Goal: Task Accomplishment & Management: Manage account settings

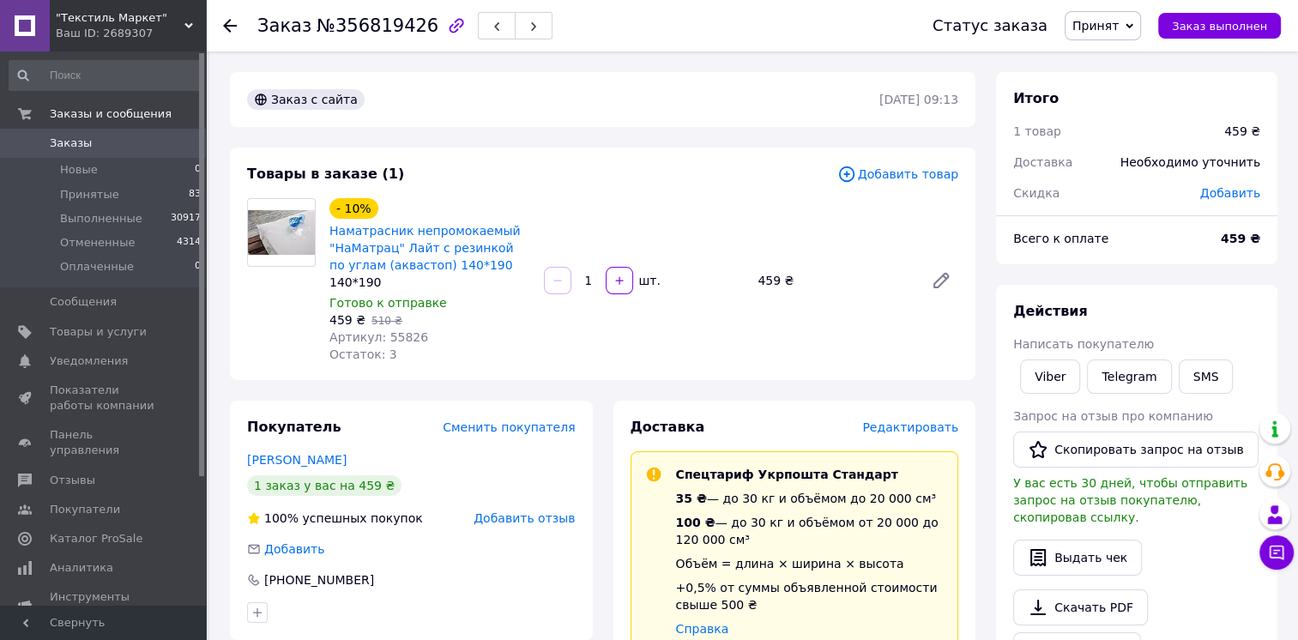
click at [439, 428] on div "Покупатель Сменить покупателя" at bounding box center [411, 428] width 329 height 20
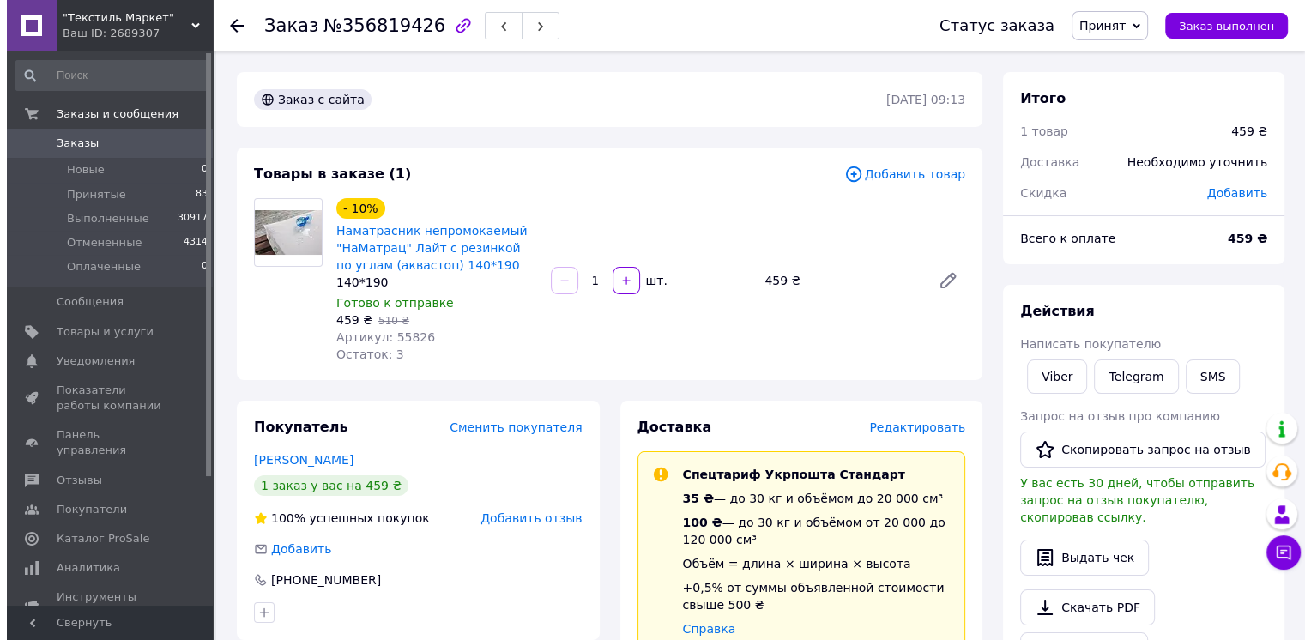
scroll to position [228, 0]
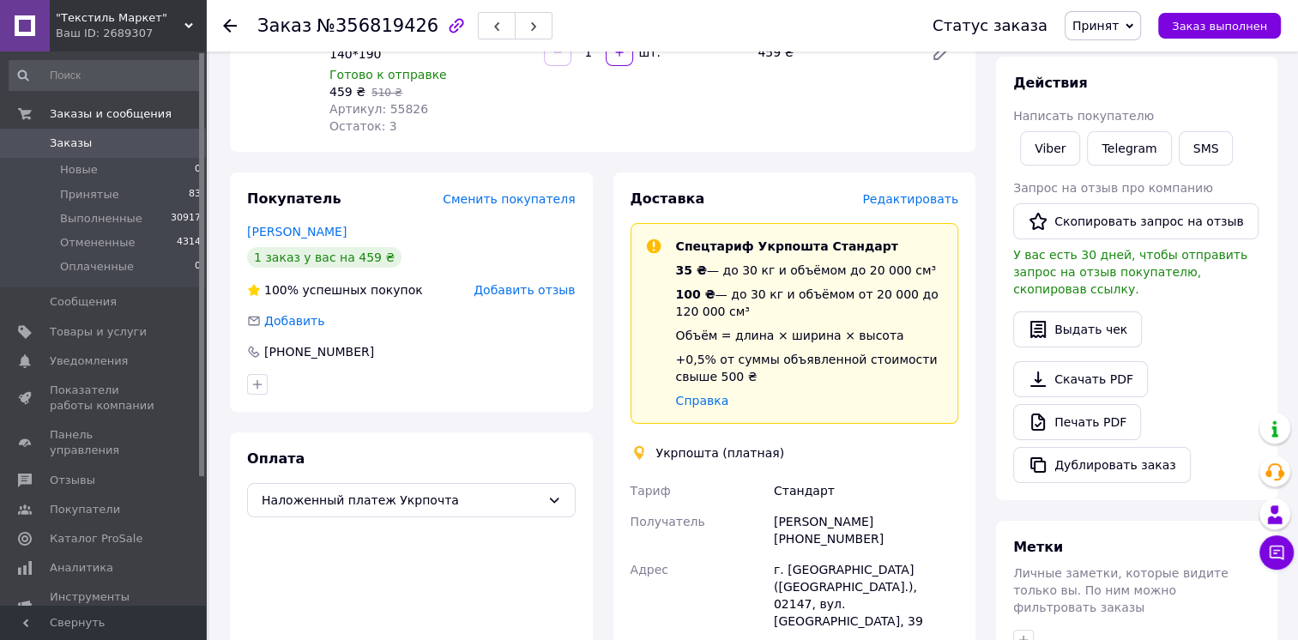
click at [942, 202] on span "Редактировать" at bounding box center [910, 199] width 96 height 14
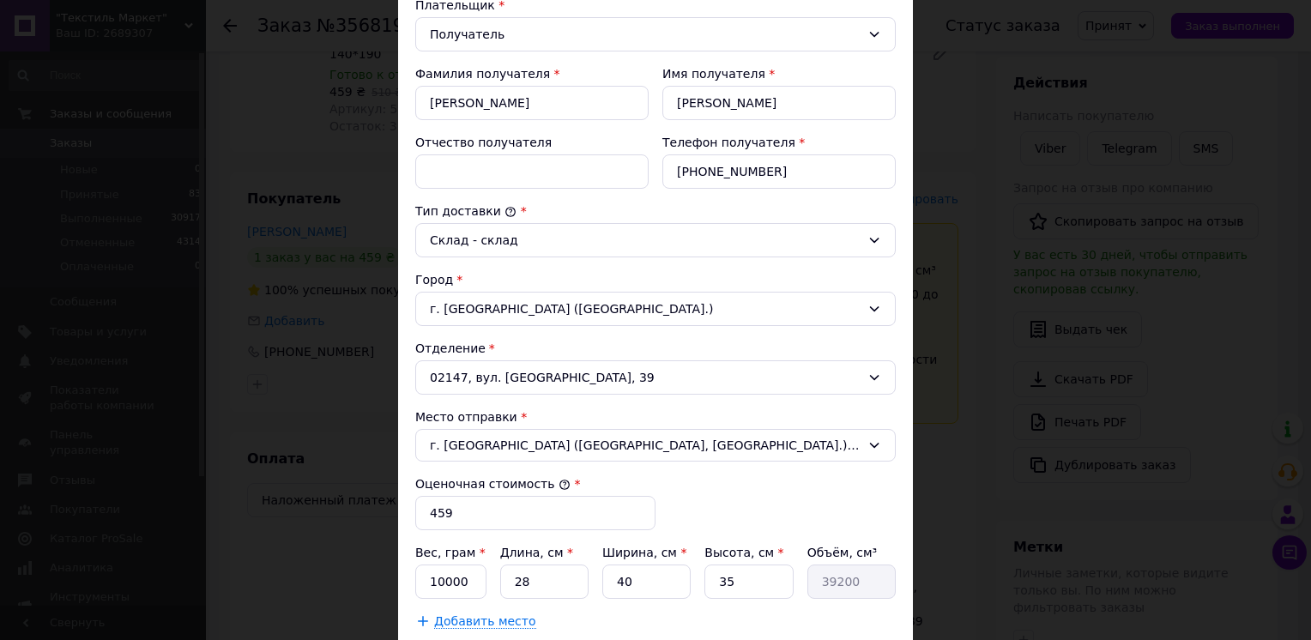
scroll to position [398, 0]
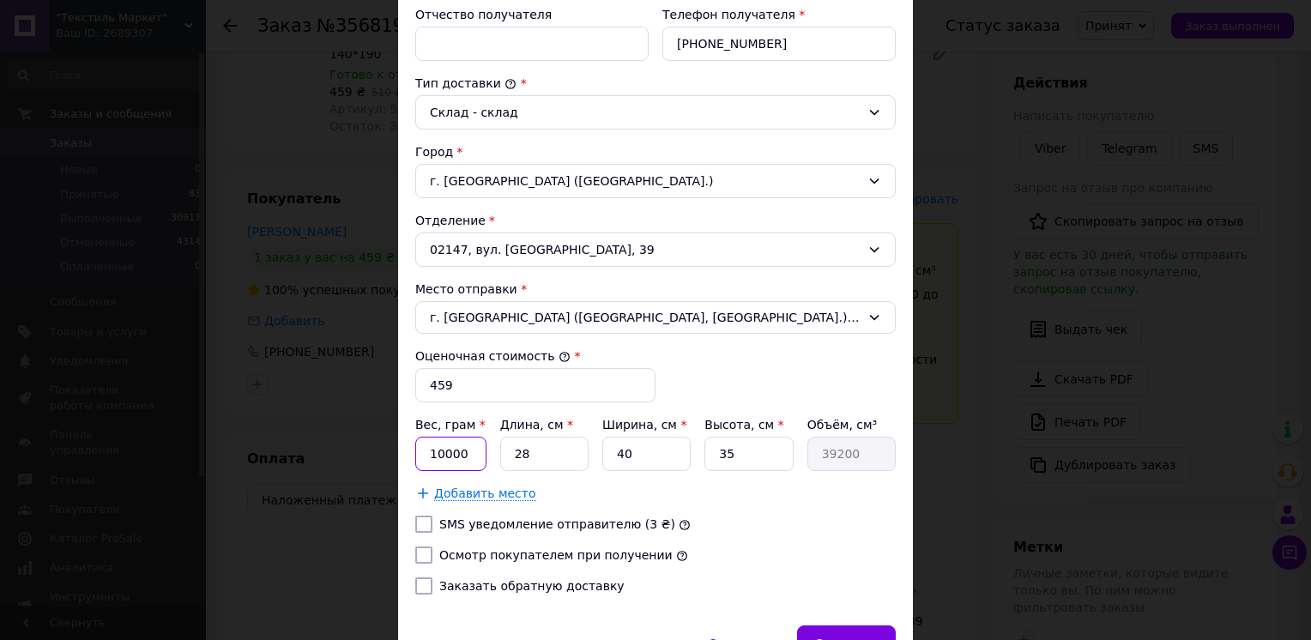
click at [459, 445] on input "10000" at bounding box center [450, 454] width 71 height 34
type input "200"
type input "1"
type input "1400"
type input "10"
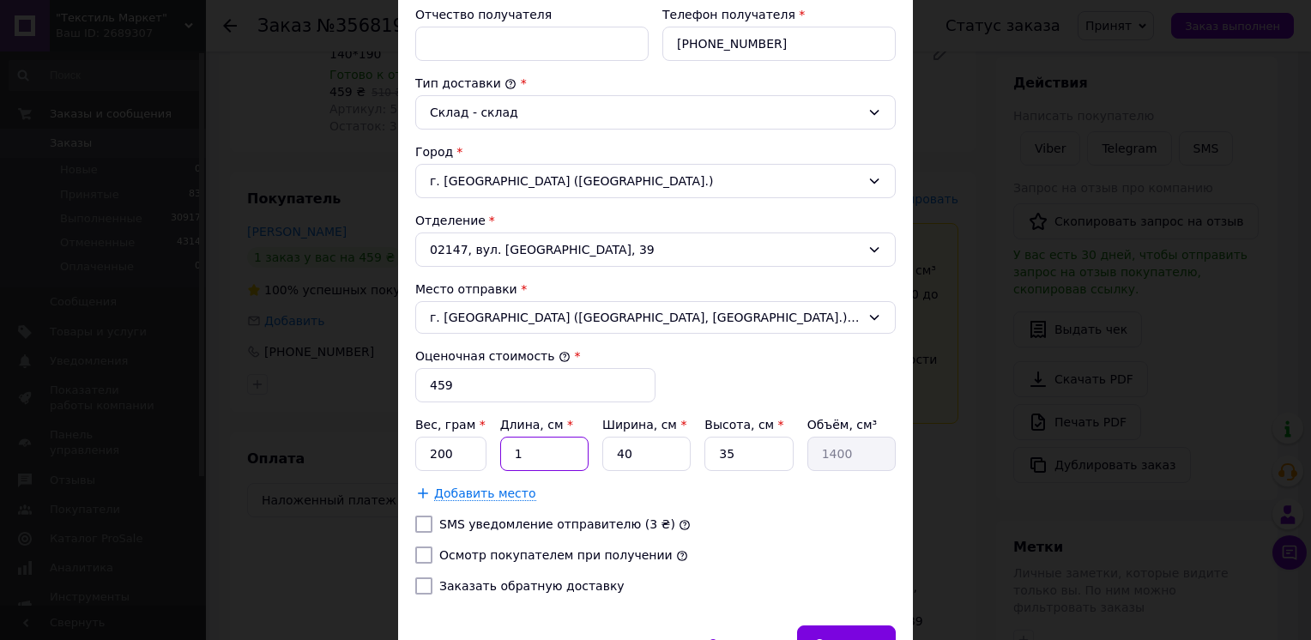
type input "14000"
type input "10"
type input "1"
type input "350"
type input "10"
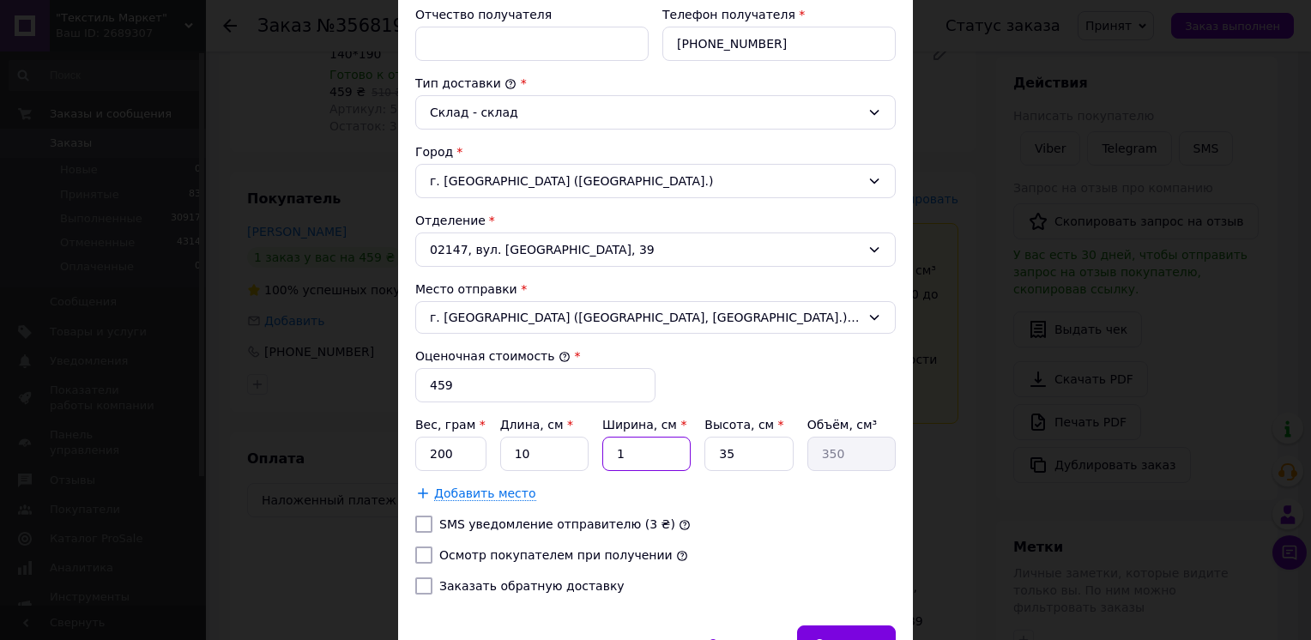
type input "3500"
type input "10"
type input "1"
type input "100"
type input "10"
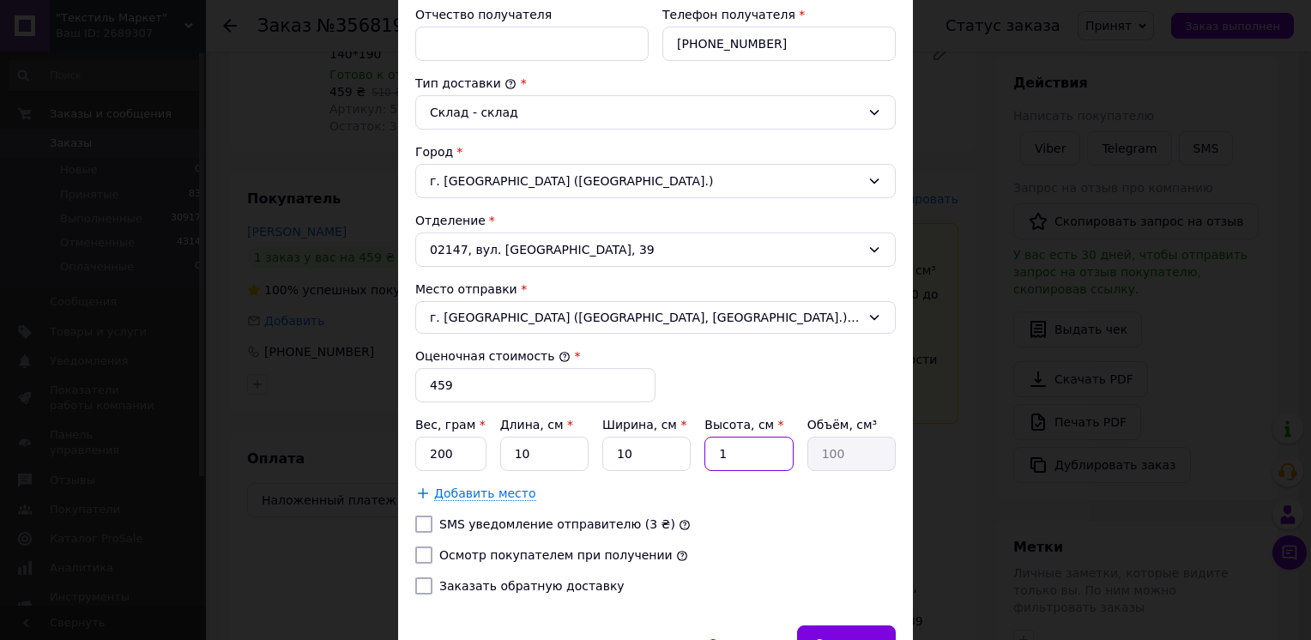
type input "1000"
type input "10"
click at [429, 556] on div at bounding box center [424, 554] width 24 height 17
drag, startPoint x: 429, startPoint y: 556, endPoint x: 425, endPoint y: 578, distance: 22.6
click at [419, 552] on input "Осмотр покупателем при получении" at bounding box center [423, 554] width 17 height 17
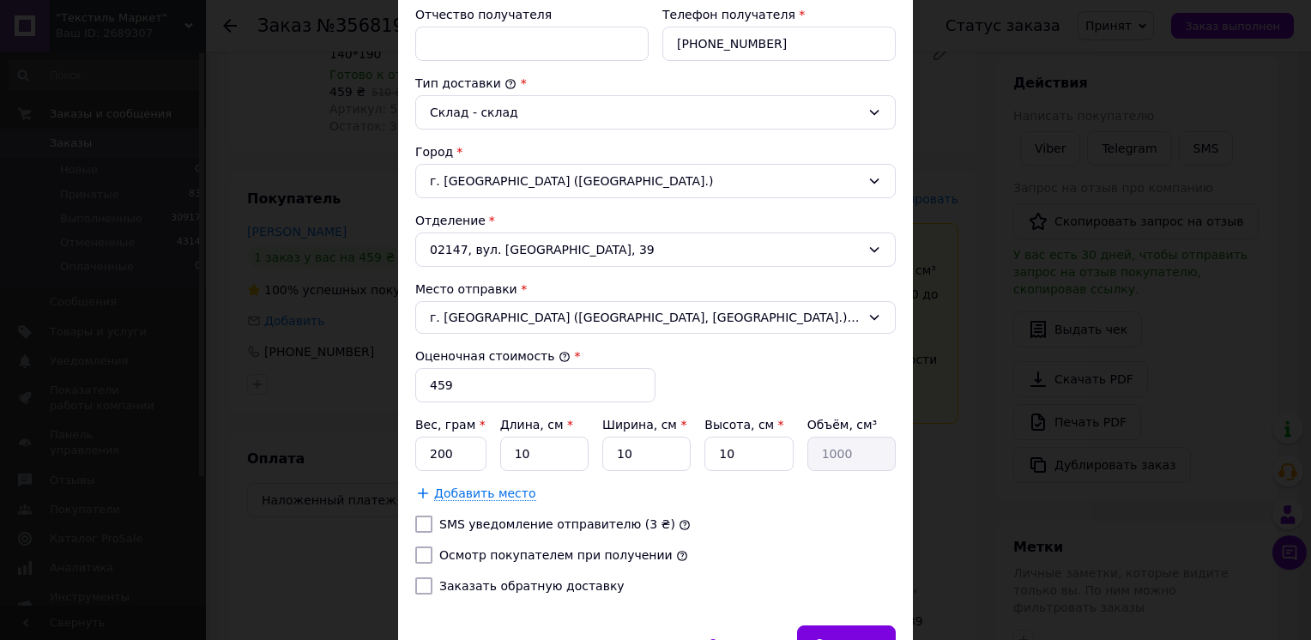
checkbox input "true"
click at [425, 587] on input "Заказать обратную доставку" at bounding box center [423, 585] width 17 height 17
checkbox input "true"
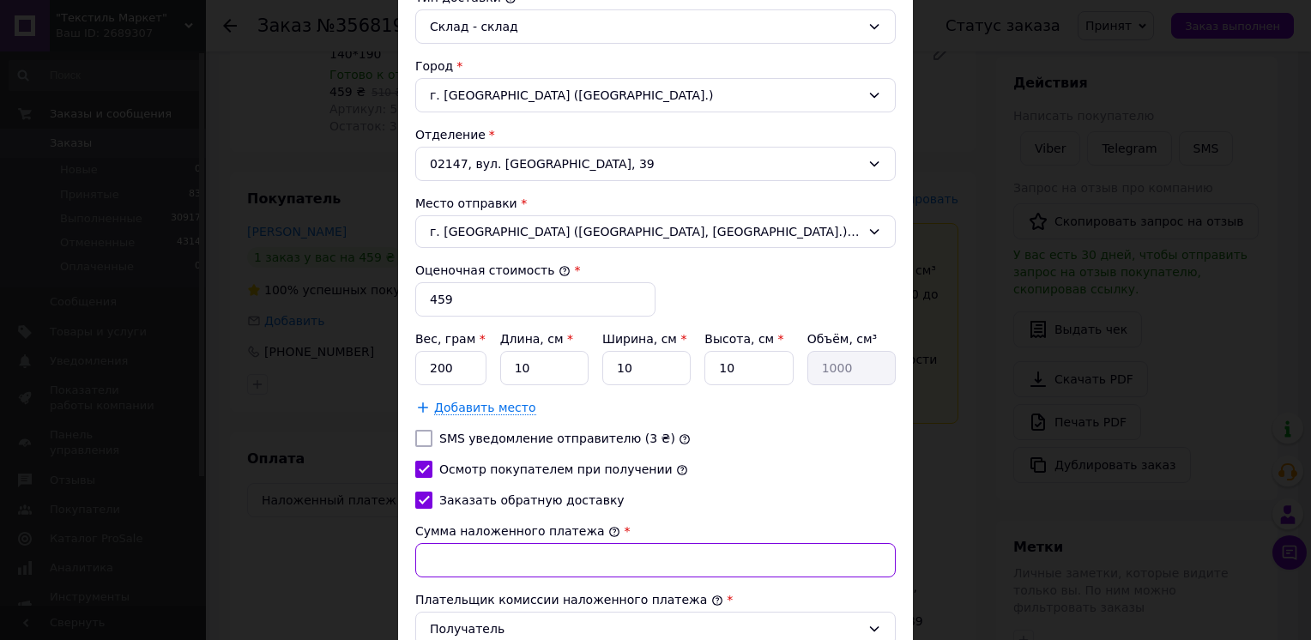
click at [452, 552] on input "Сумма наложенного платежа" at bounding box center [655, 560] width 480 height 34
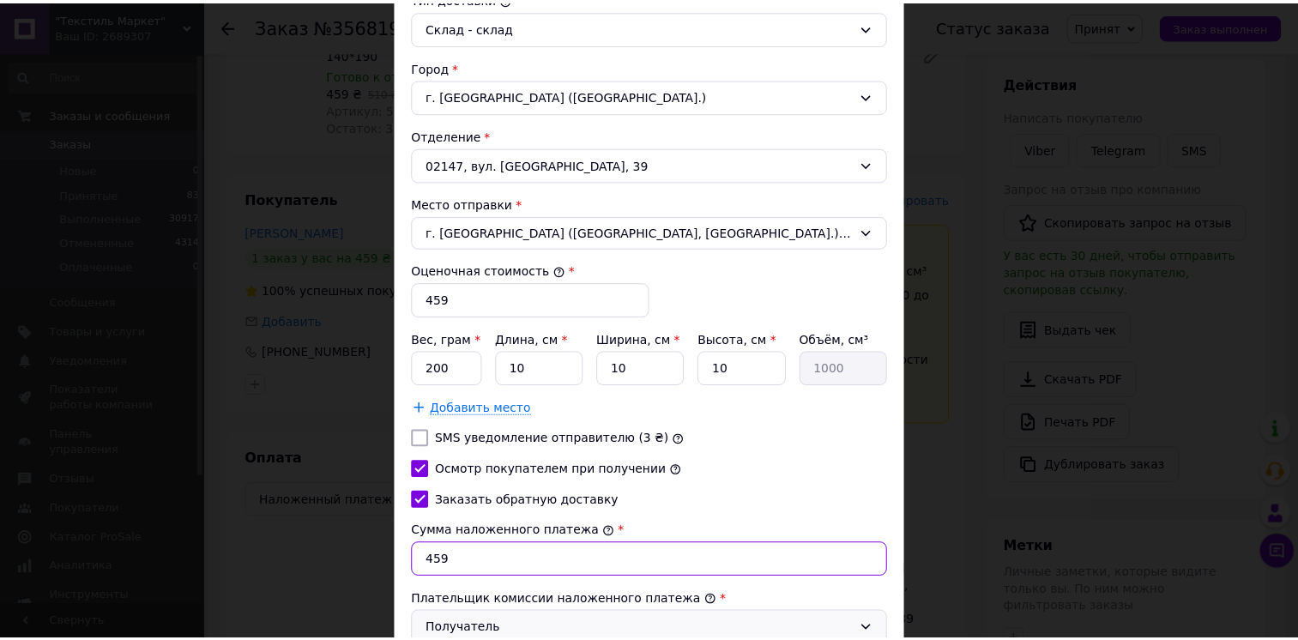
scroll to position [627, 0]
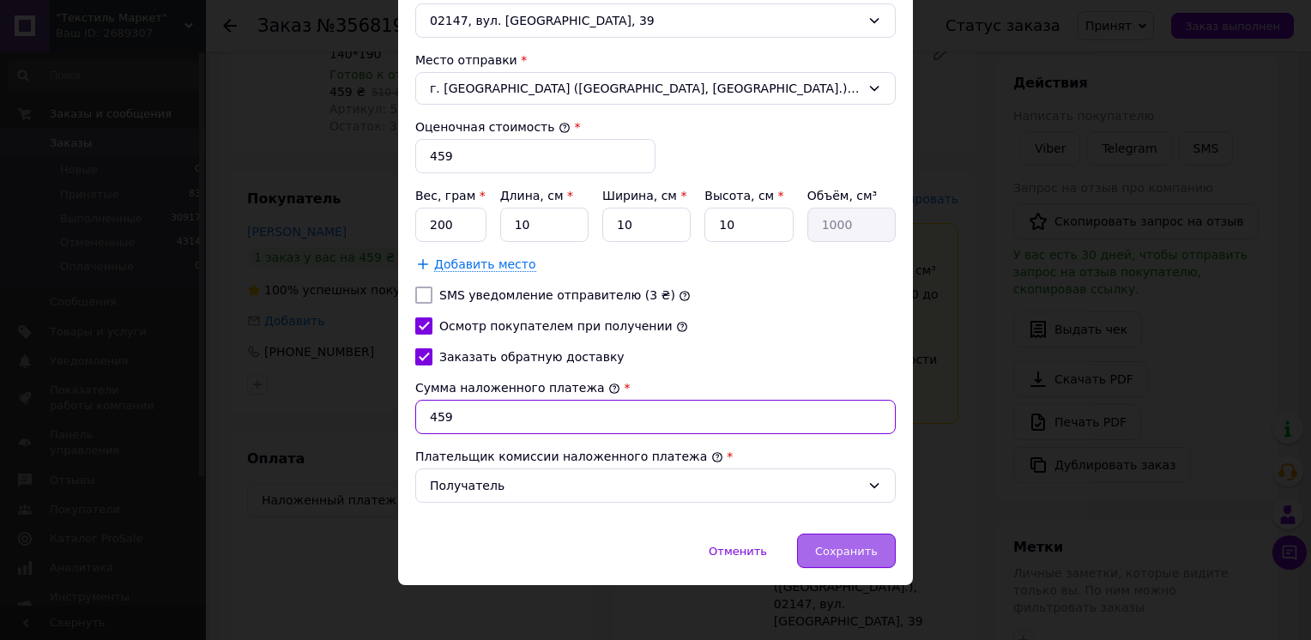
type input "459"
click at [860, 557] on div "Сохранить" at bounding box center [846, 551] width 99 height 34
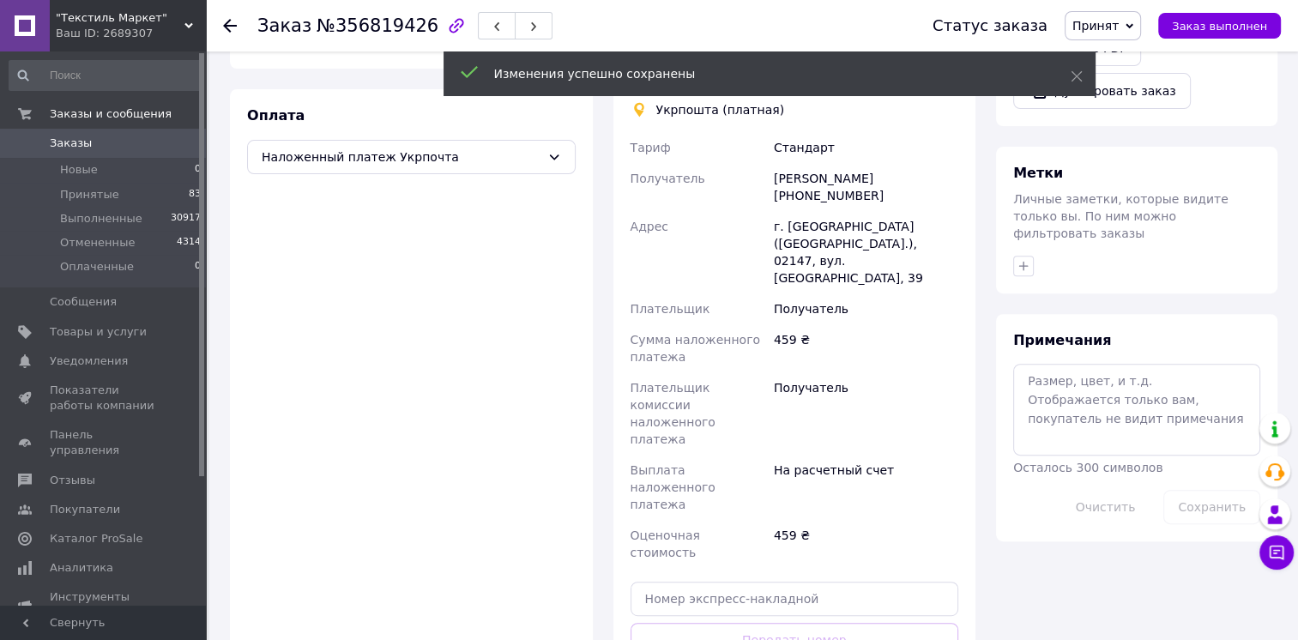
scroll to position [657, 0]
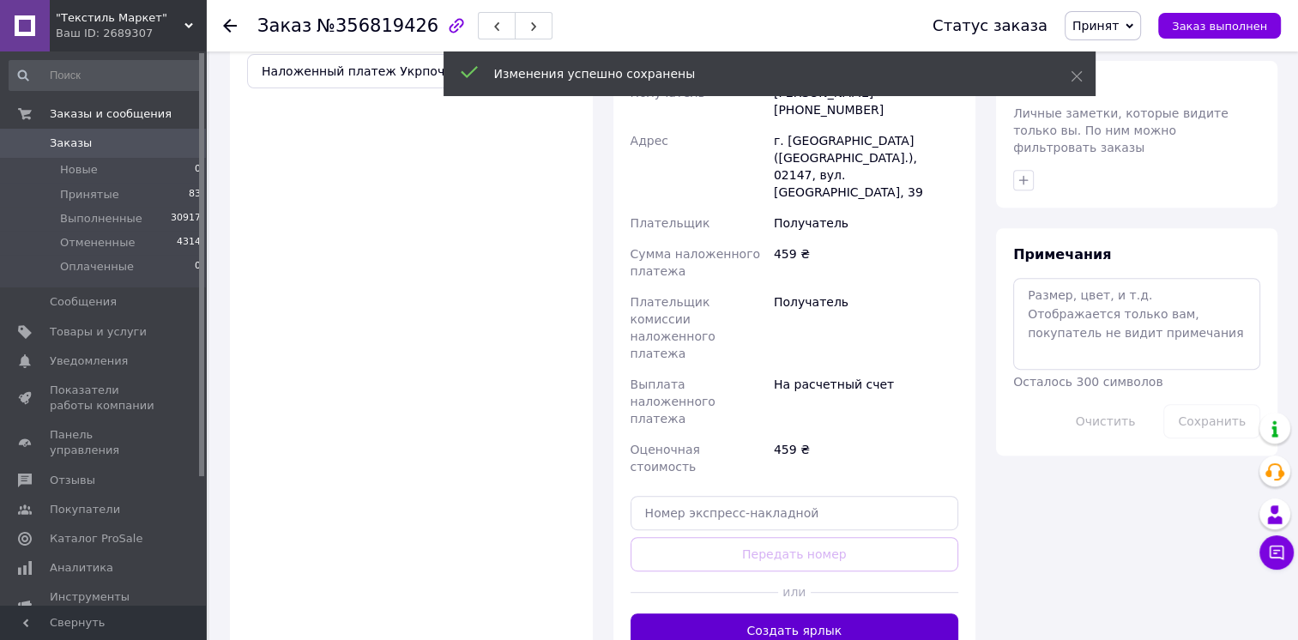
click at [759, 613] on button "Создать ярлык" at bounding box center [794, 630] width 329 height 34
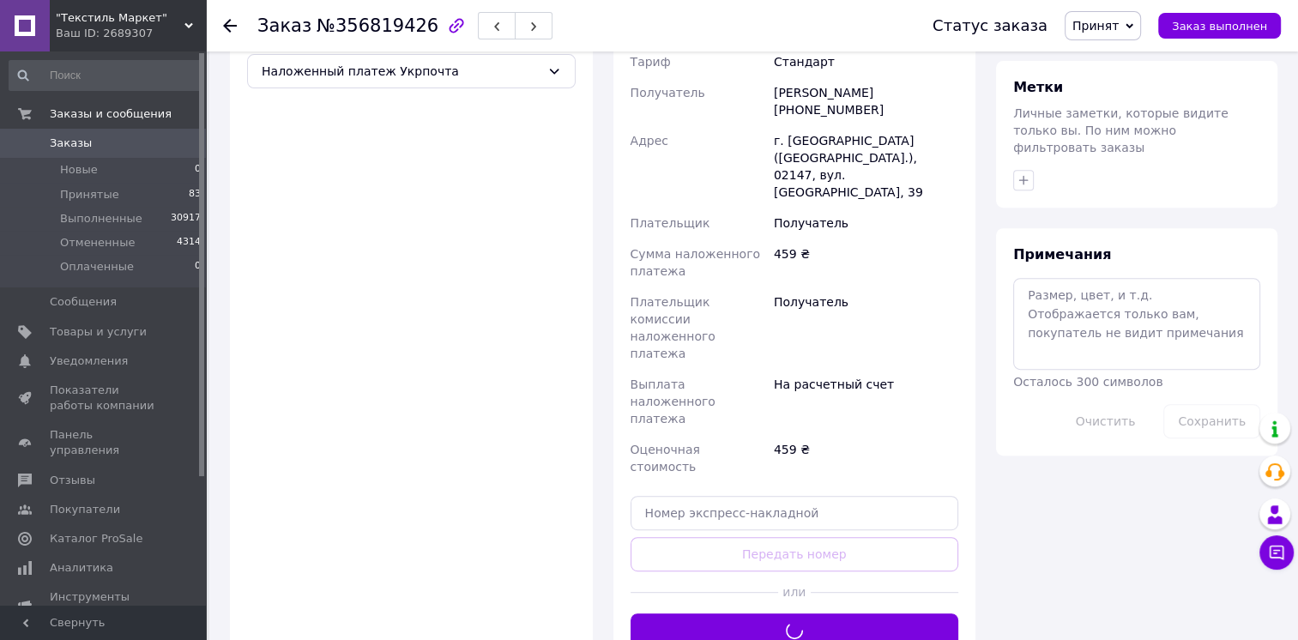
scroll to position [400, 0]
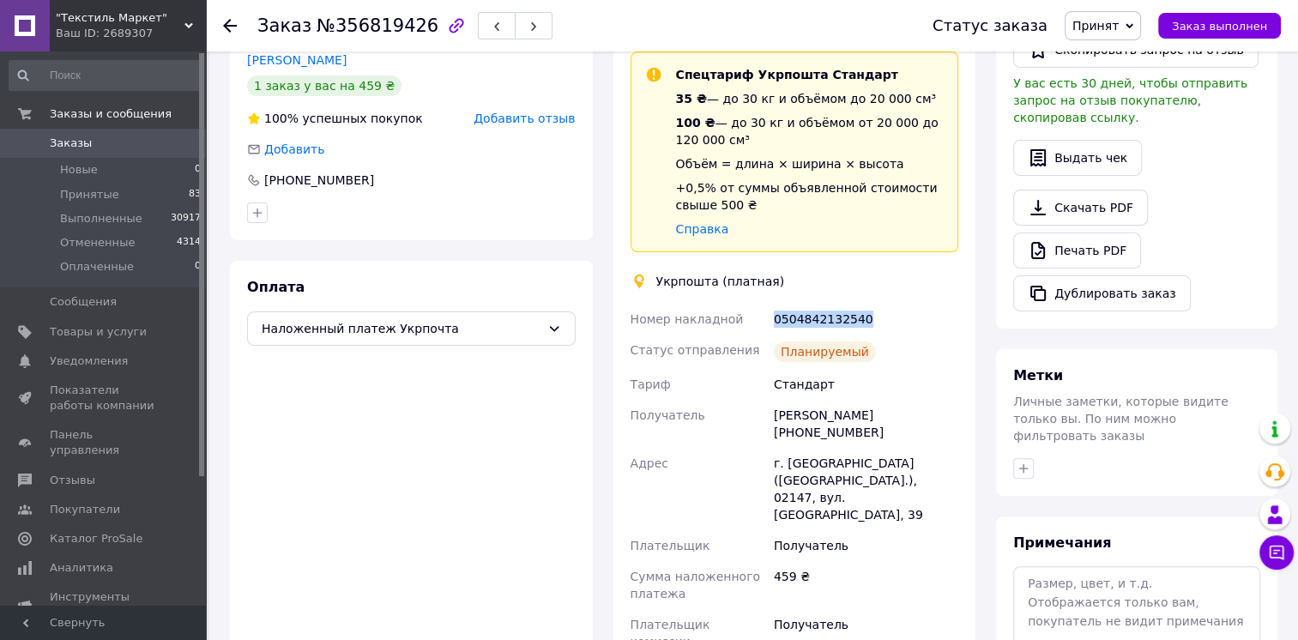
drag, startPoint x: 837, startPoint y: 317, endPoint x: 751, endPoint y: 314, distance: 85.8
click at [751, 314] on div "Номер накладной 0504842132540 Статус отправления Планируемый Тариф Стандарт Пол…" at bounding box center [794, 594] width 335 height 580
copy div "Номер накладной 0504842132540"
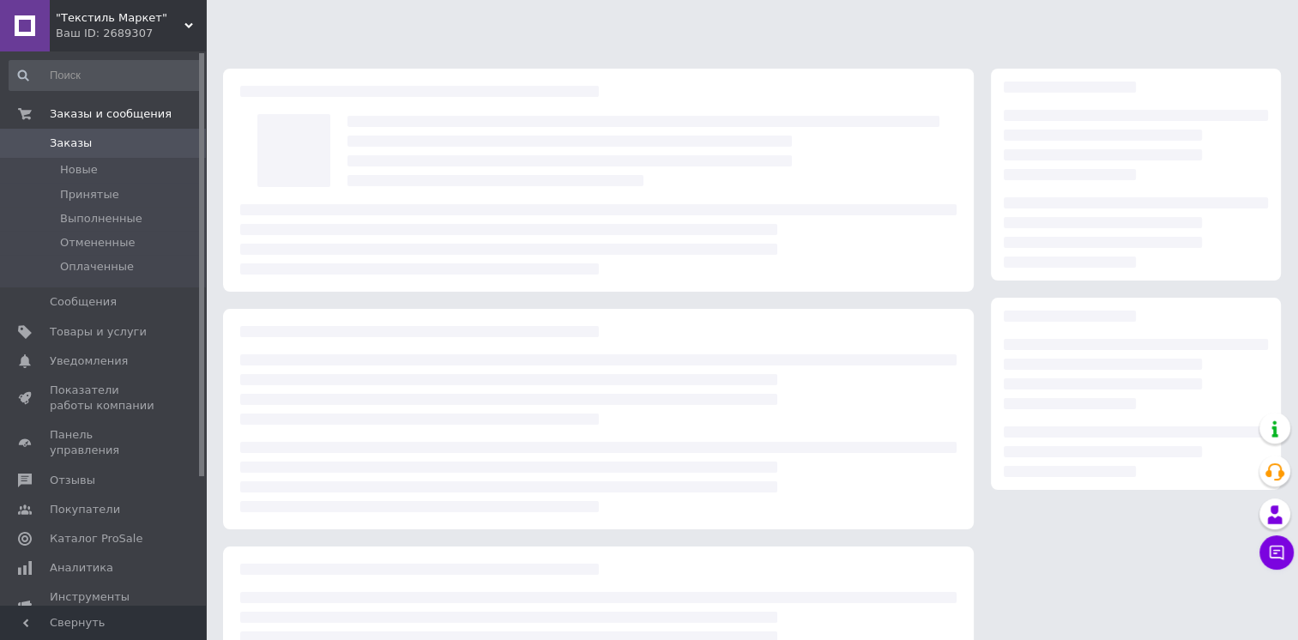
scroll to position [144, 0]
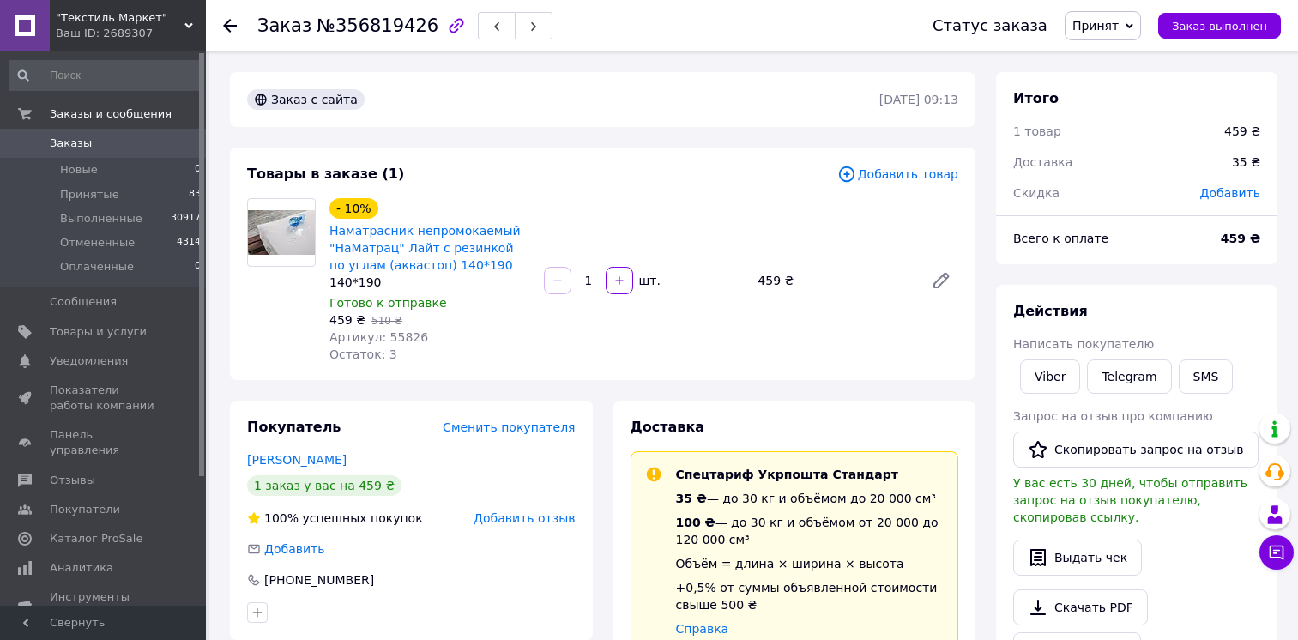
scroll to position [144, 0]
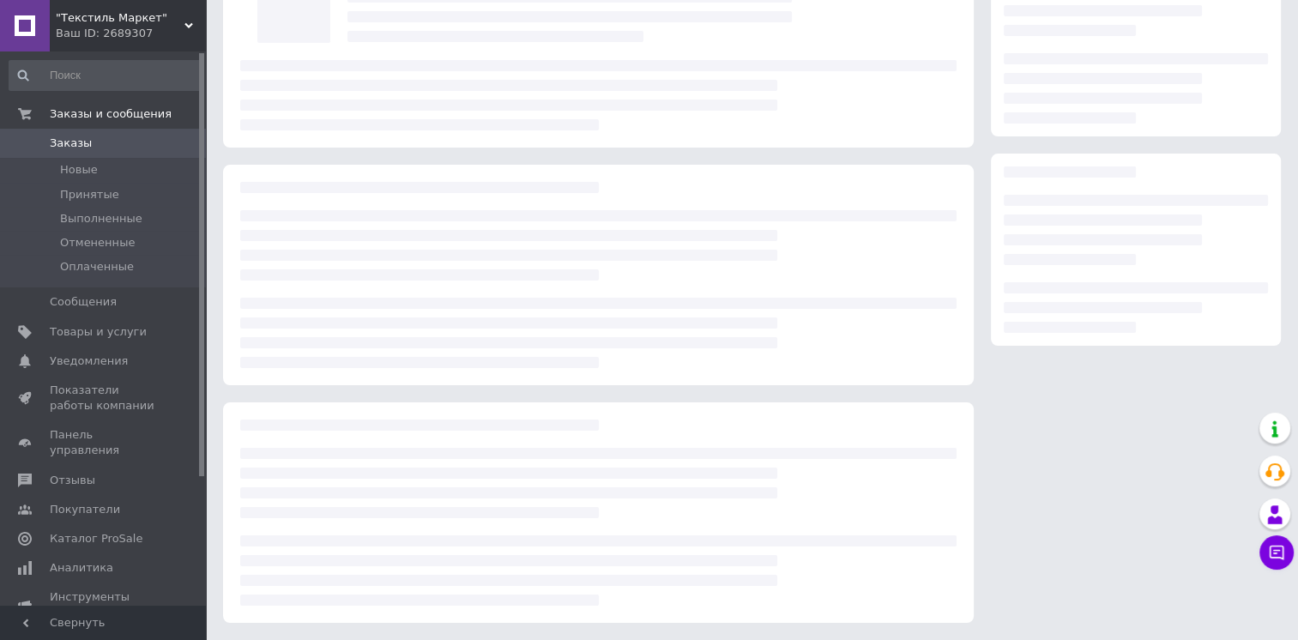
scroll to position [144, 0]
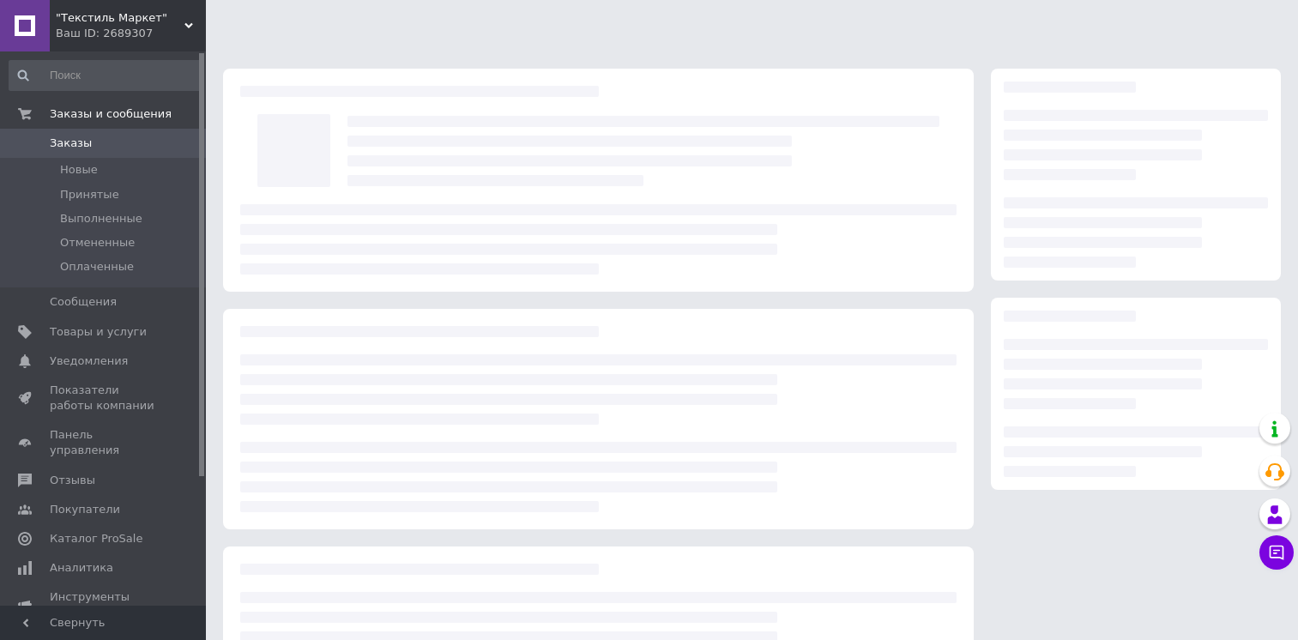
scroll to position [144, 0]
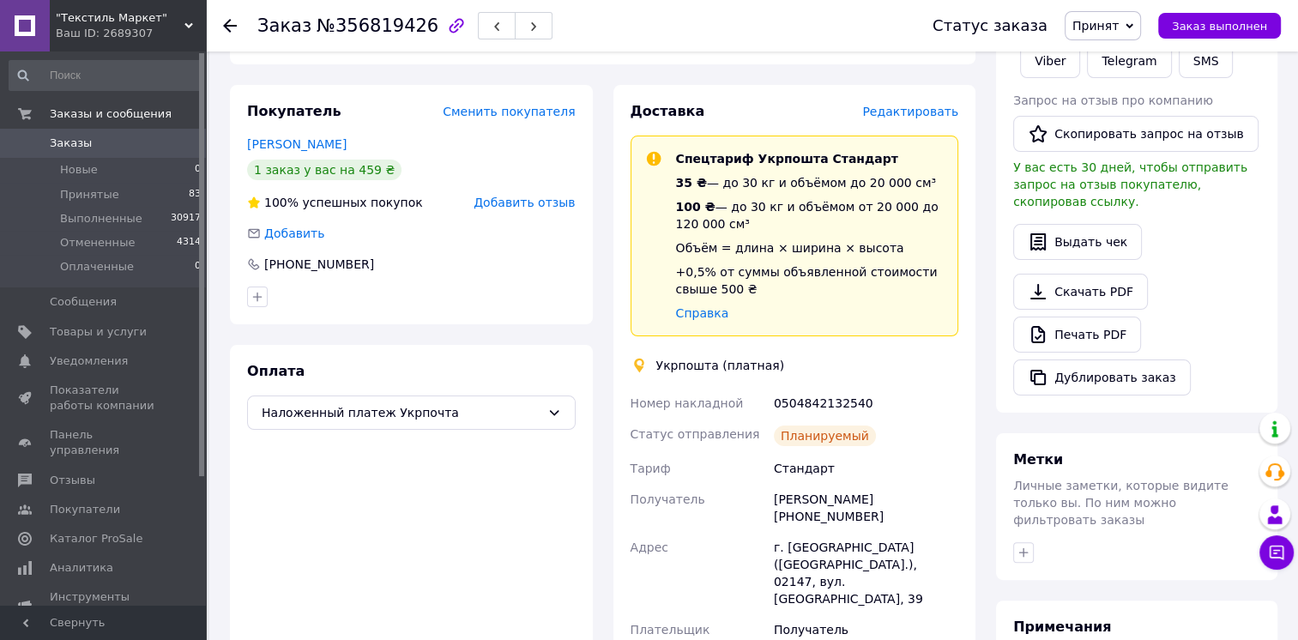
scroll to position [401, 0]
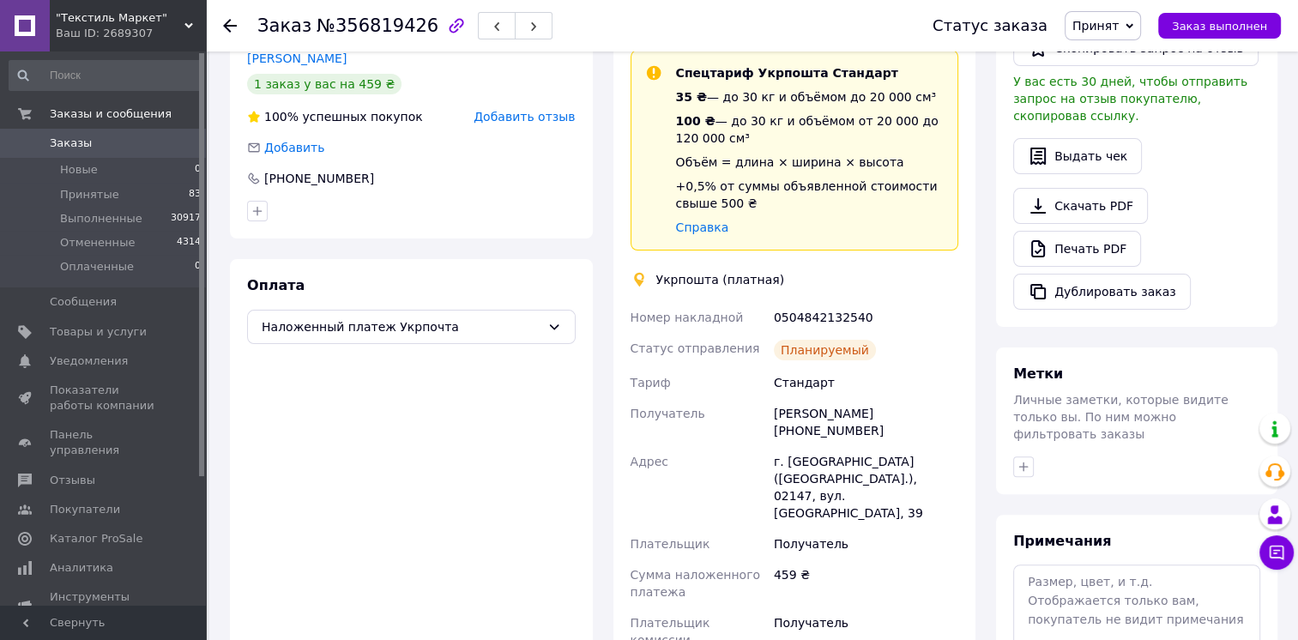
click at [461, 364] on div "Оплата Наложенный платеж Укрпочта" at bounding box center [411, 603] width 363 height 688
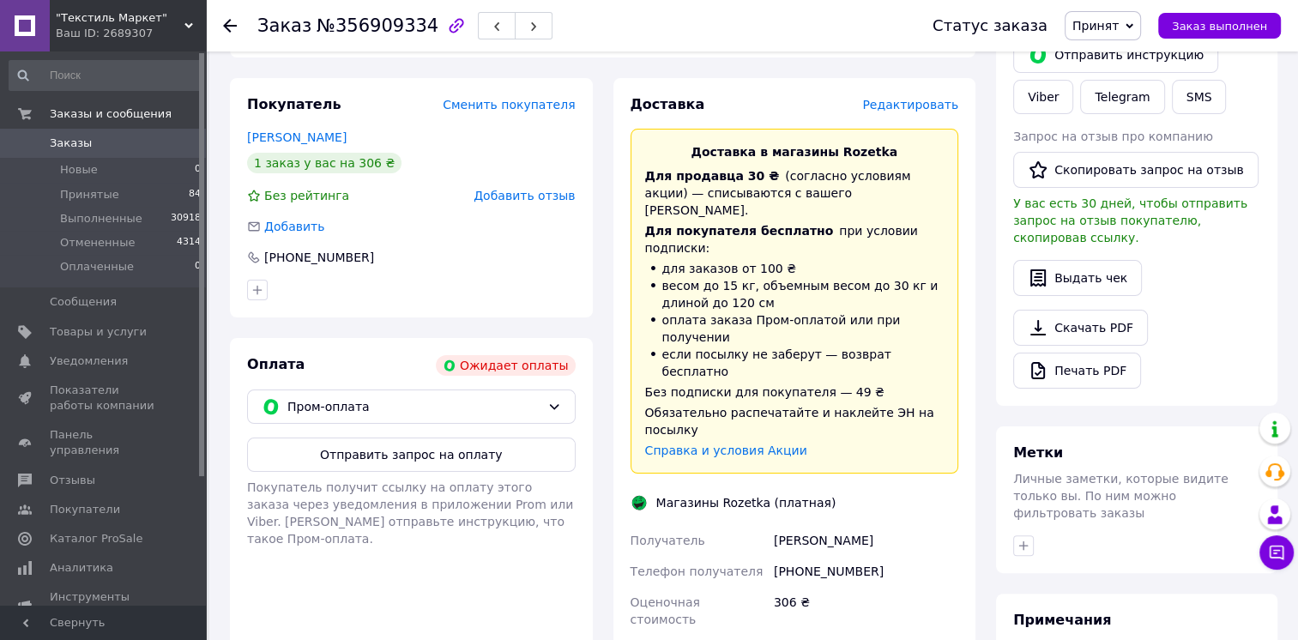
scroll to position [326, 0]
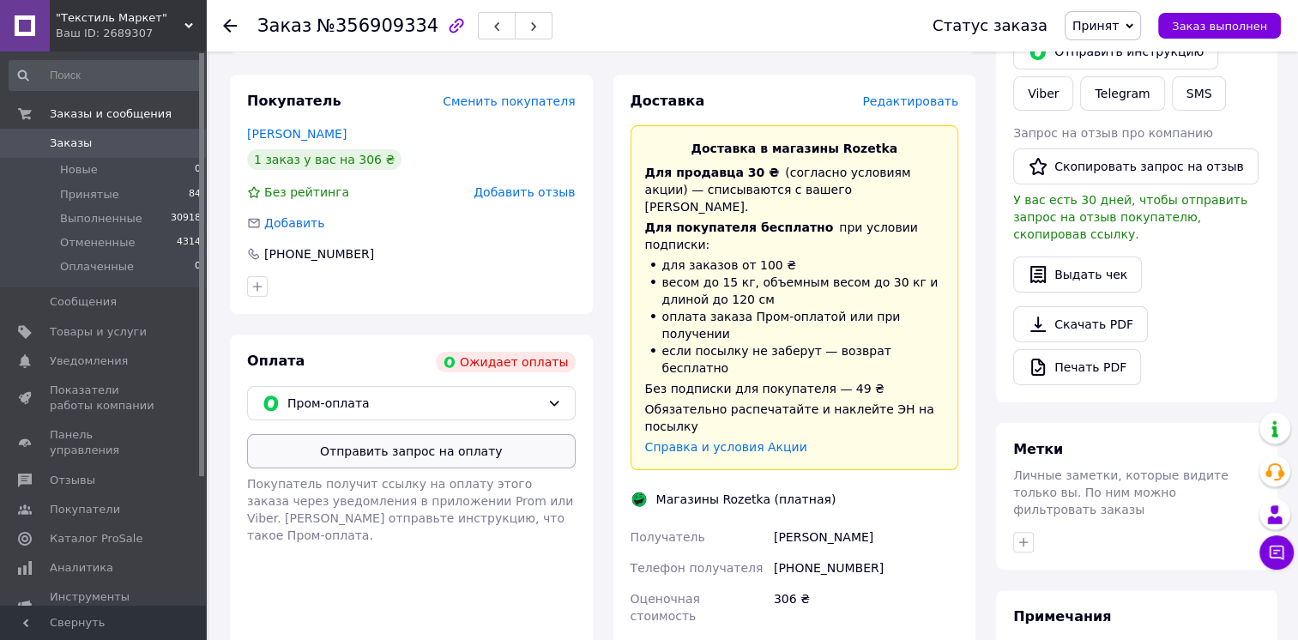
click at [437, 455] on button "Отправить запрос на оплату" at bounding box center [411, 451] width 329 height 34
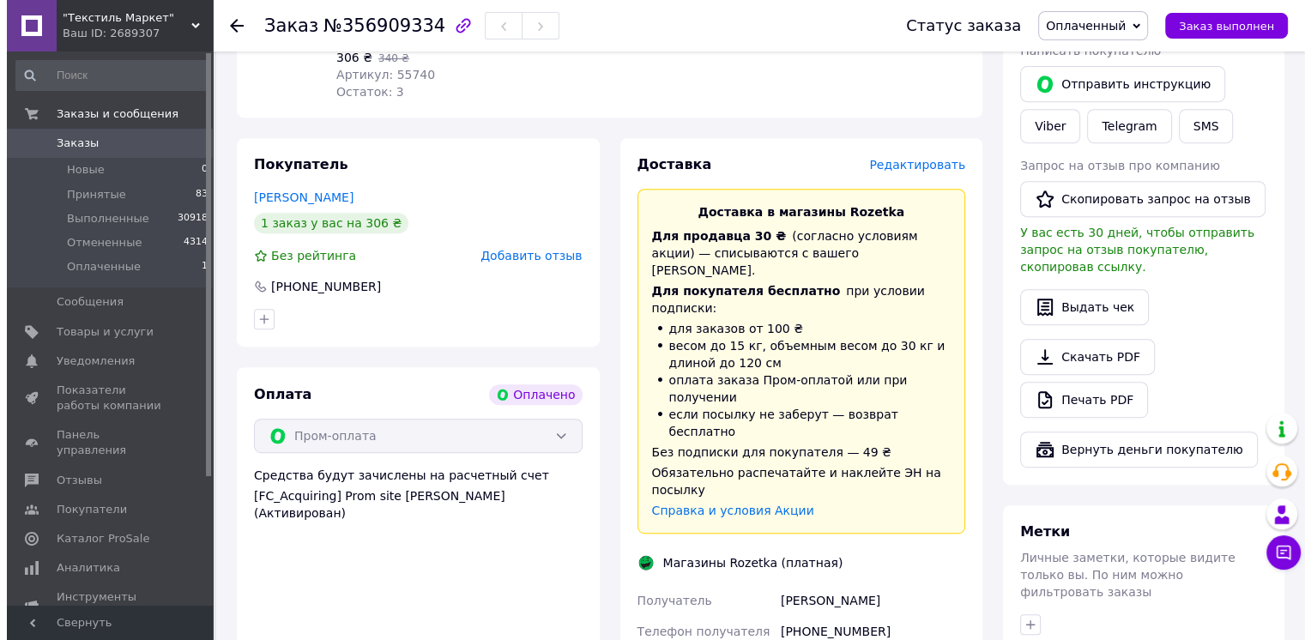
scroll to position [739, 0]
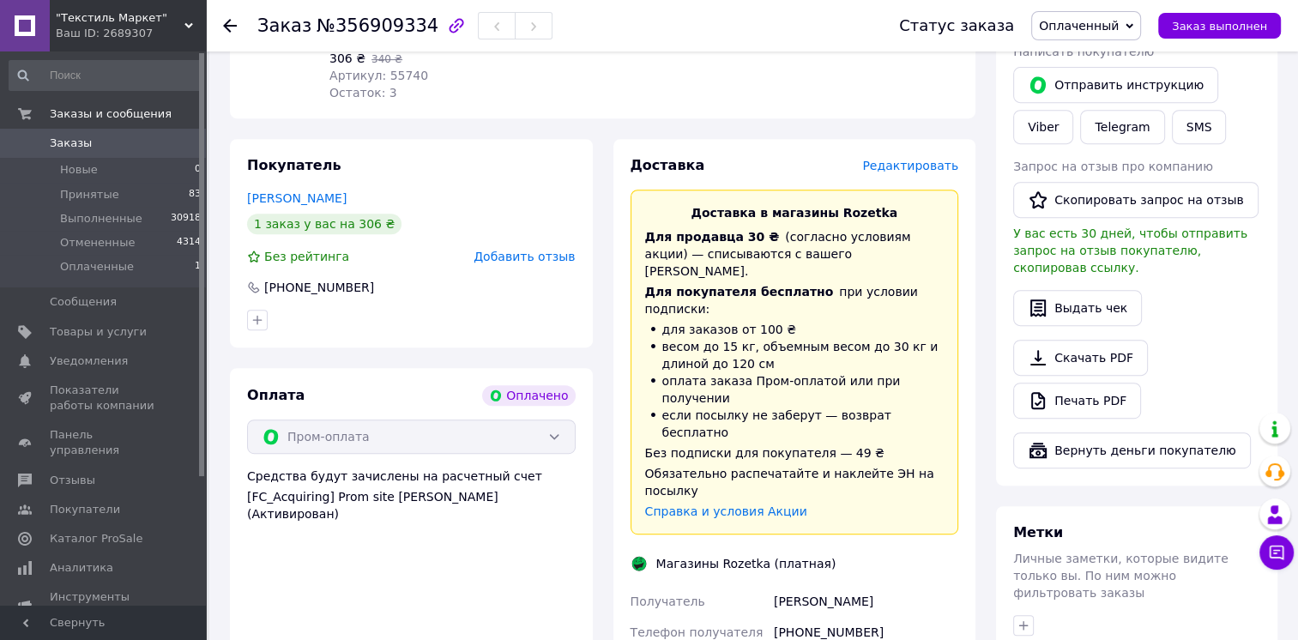
click at [914, 159] on span "Редактировать" at bounding box center [910, 166] width 96 height 14
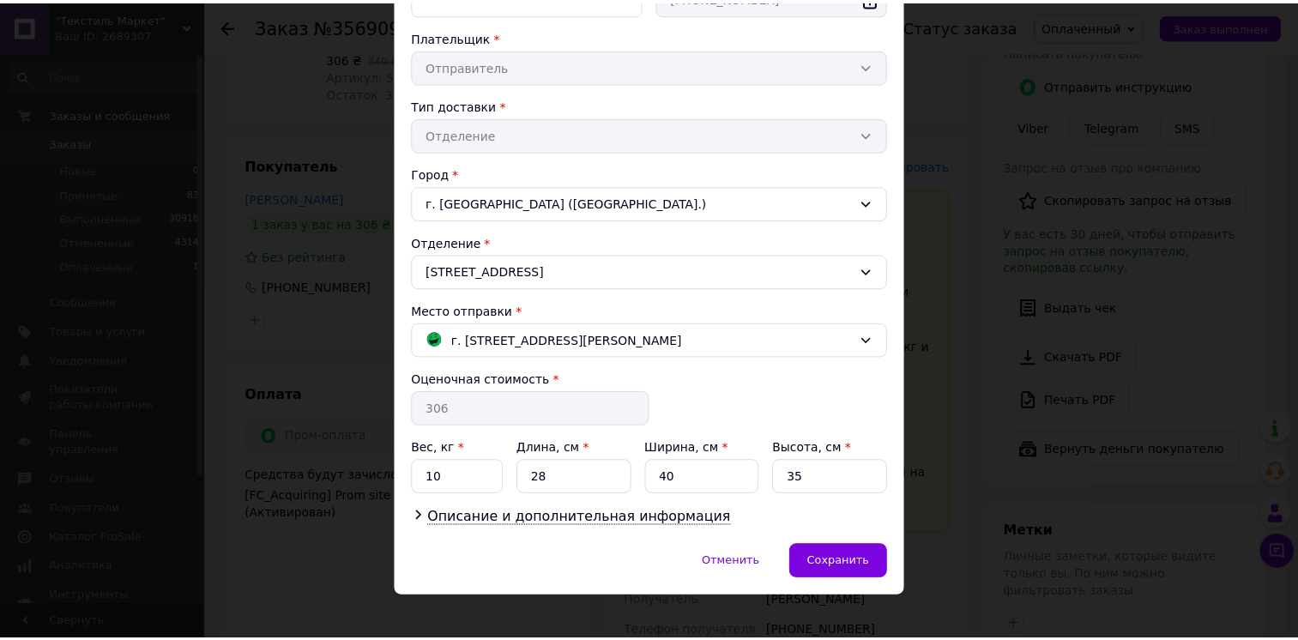
scroll to position [319, 0]
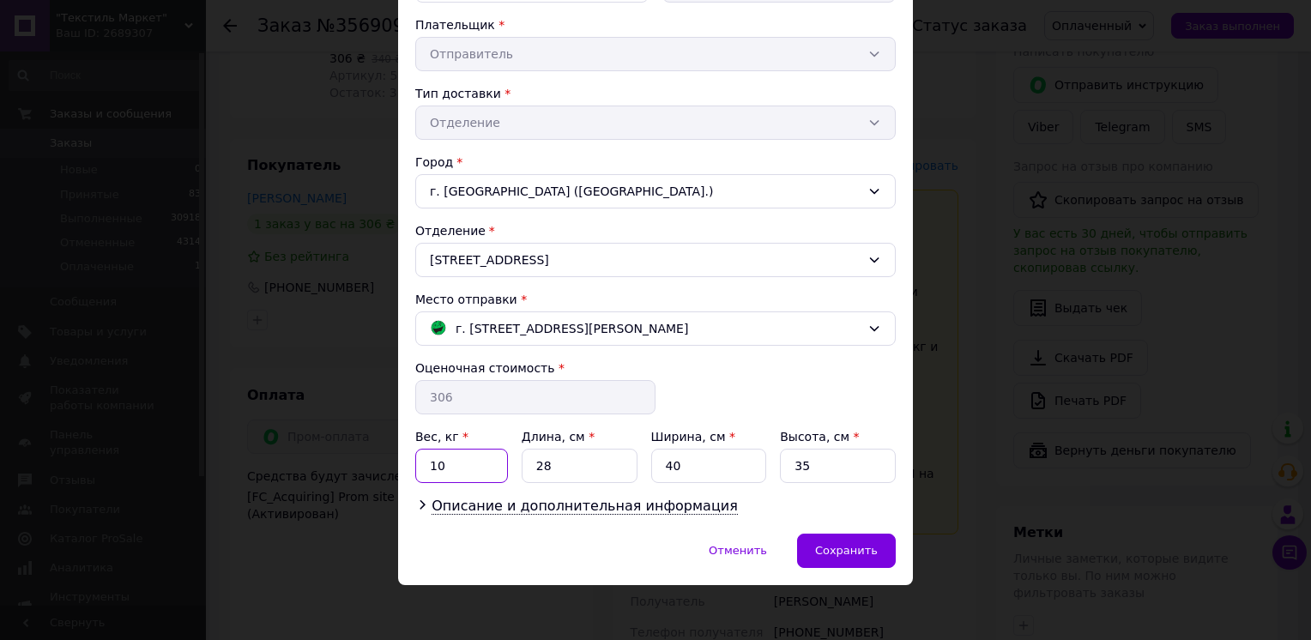
click at [465, 457] on input "10" at bounding box center [461, 466] width 93 height 34
type input "1"
type input "10"
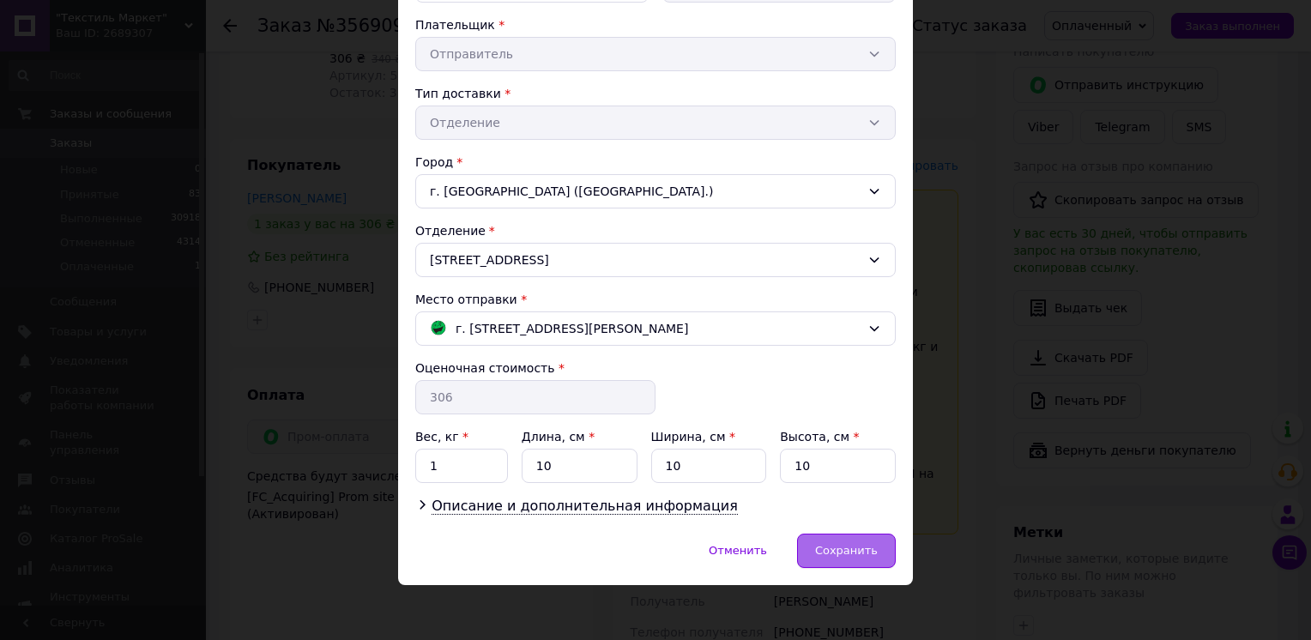
click at [853, 547] on span "Сохранить" at bounding box center [846, 550] width 63 height 13
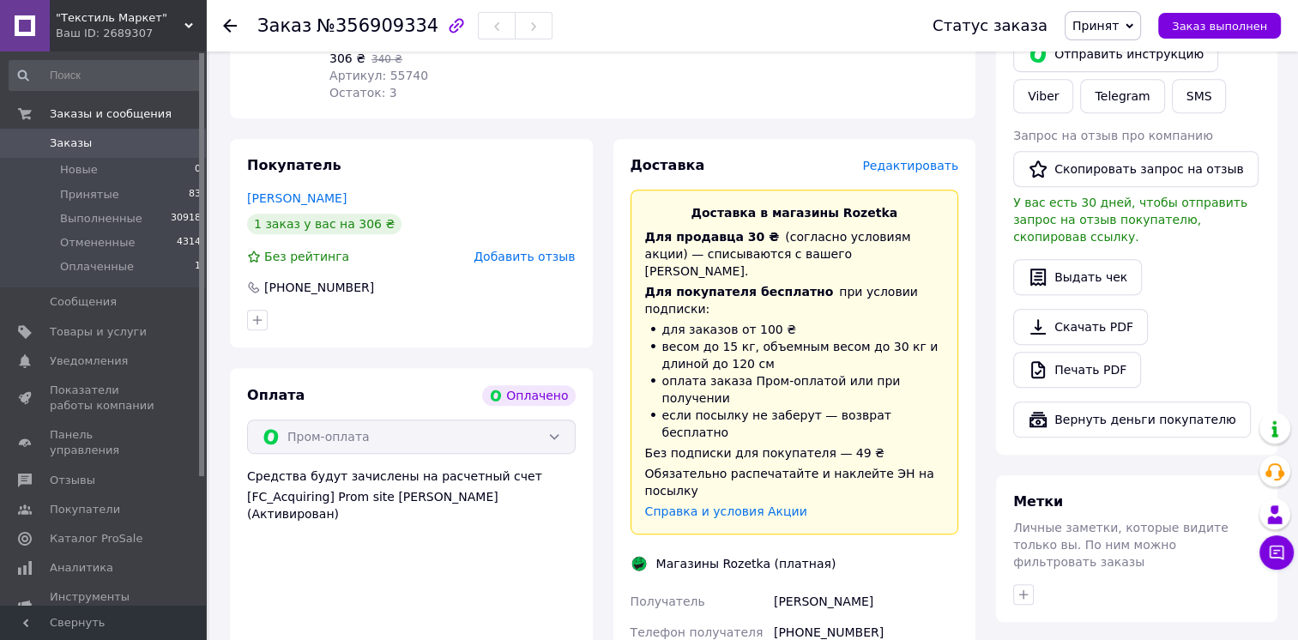
click at [603, 546] on div "Доставка Редактировать Доставка в магазины Rozetka Для продавца 30 ₴   (согласн…" at bounding box center [794, 572] width 383 height 866
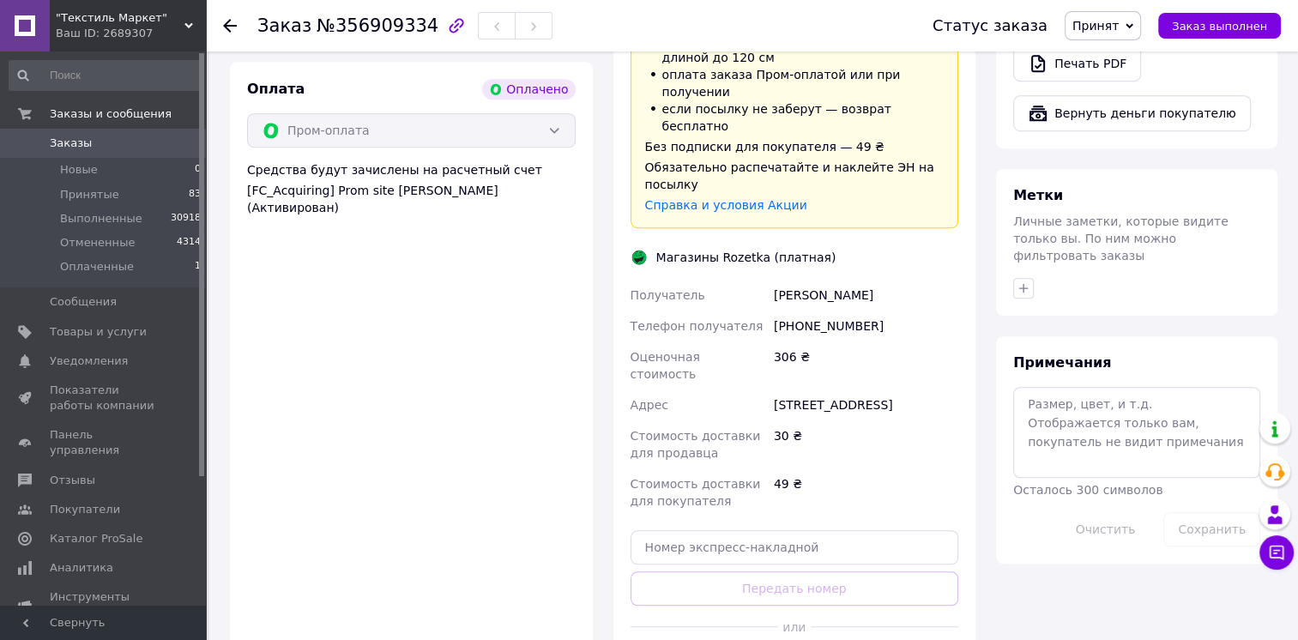
click at [720, 599] on div "Доставка Редактировать Доставка в магазины Rozetka Для продавца 30 ₴   (согласн…" at bounding box center [794, 266] width 329 height 832
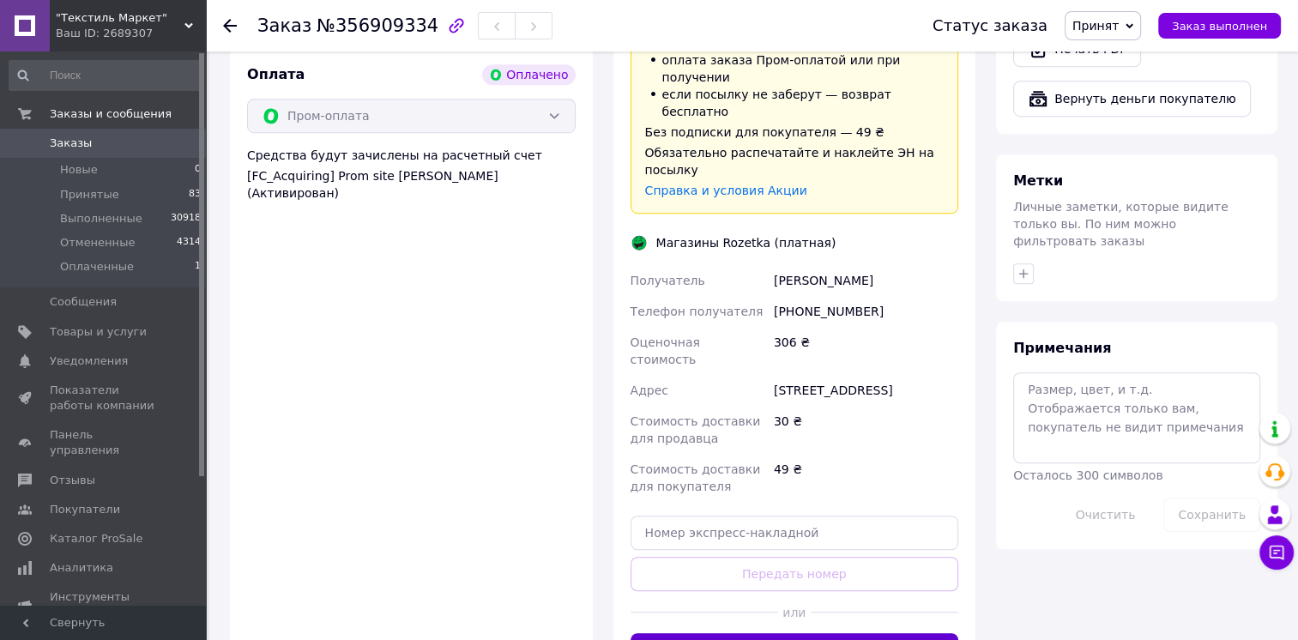
scroll to position [1060, 0]
click at [726, 633] on button "Сгенерировать ЭН" at bounding box center [794, 650] width 329 height 34
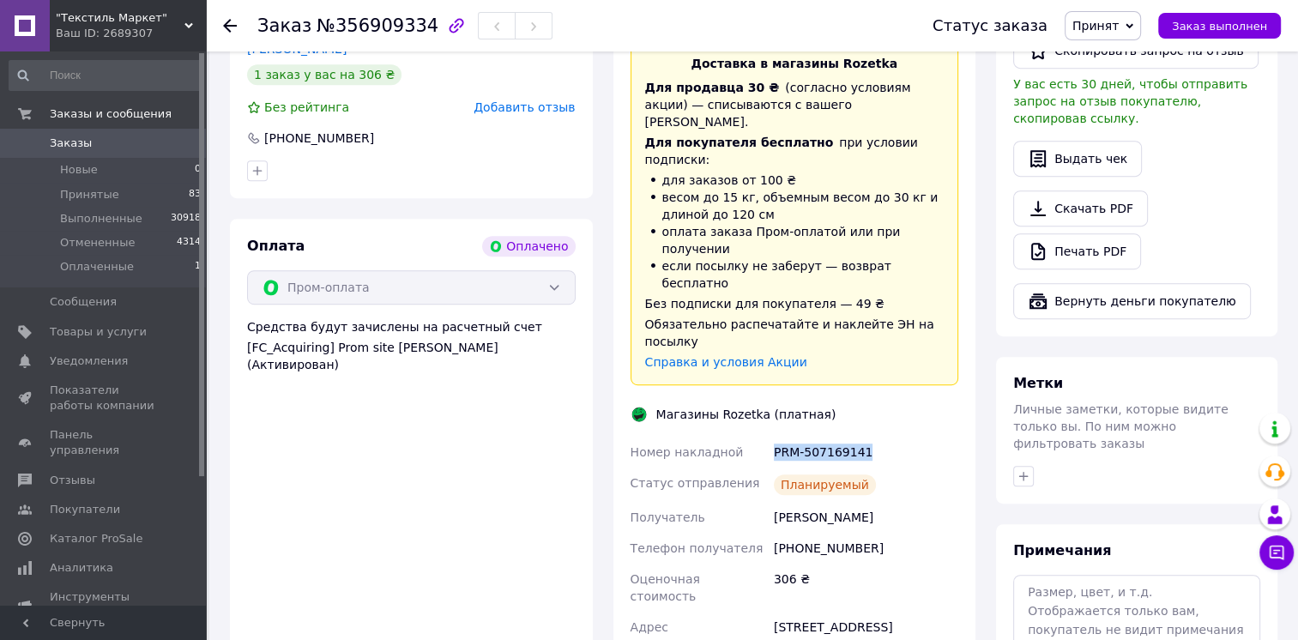
drag, startPoint x: 871, startPoint y: 386, endPoint x: 763, endPoint y: 386, distance: 108.9
click at [763, 437] on div "Номер накладной PRM-507169141 Статус отправления Планируемый Получатель [PERSON…" at bounding box center [794, 588] width 335 height 302
copy div "Номер накладной PRM-507169141"
